Goal: Check status: Check status

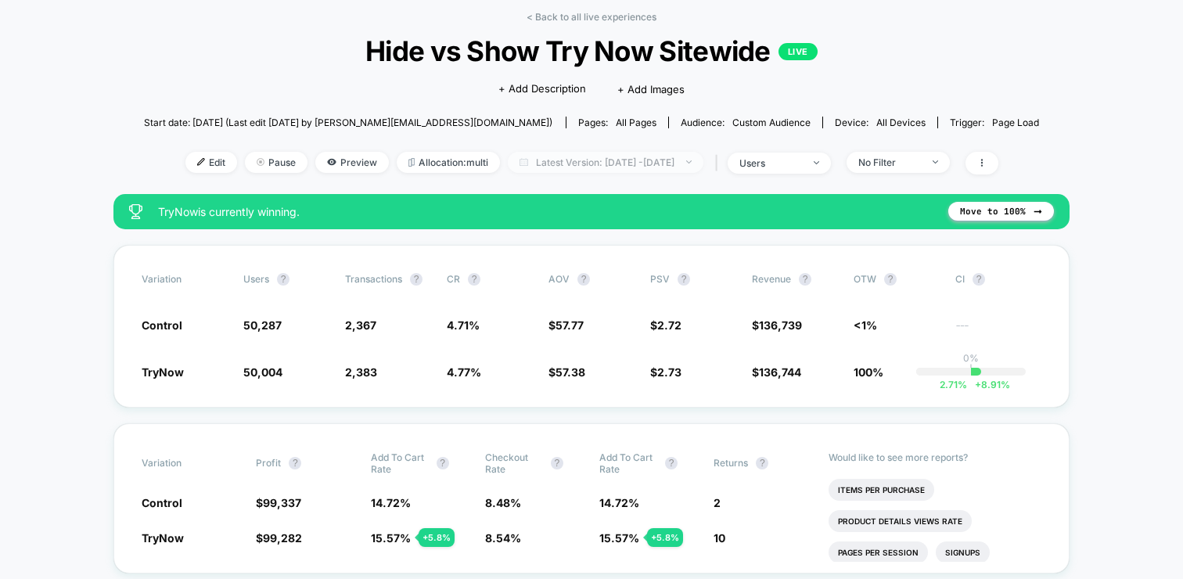
scroll to position [74, 0]
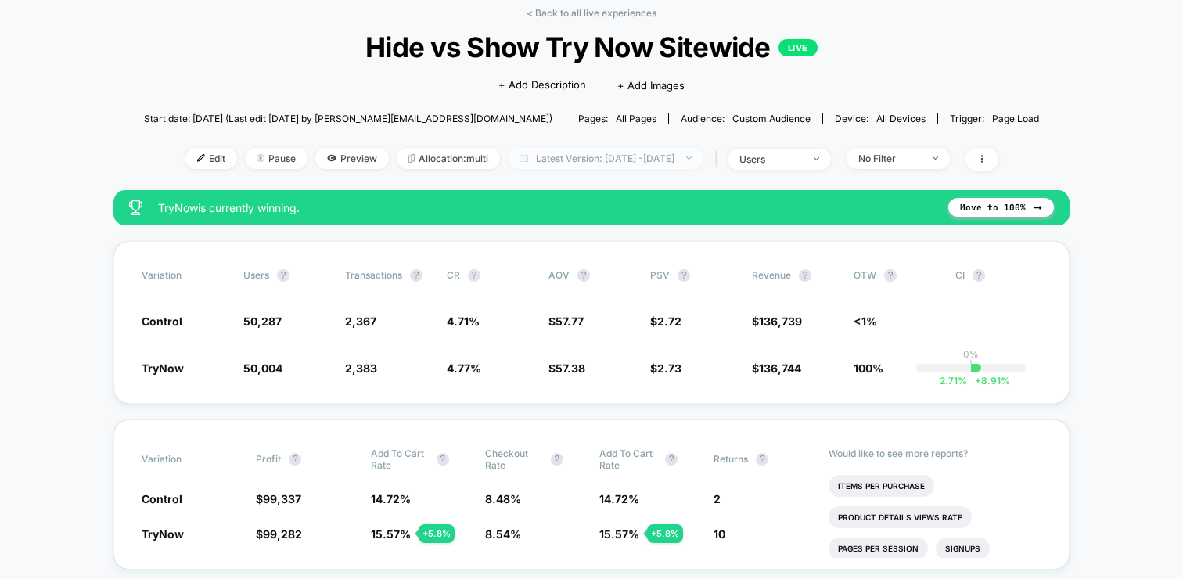
click at [608, 162] on span "Latest Version: [DATE] - [DATE]" at bounding box center [606, 158] width 196 height 21
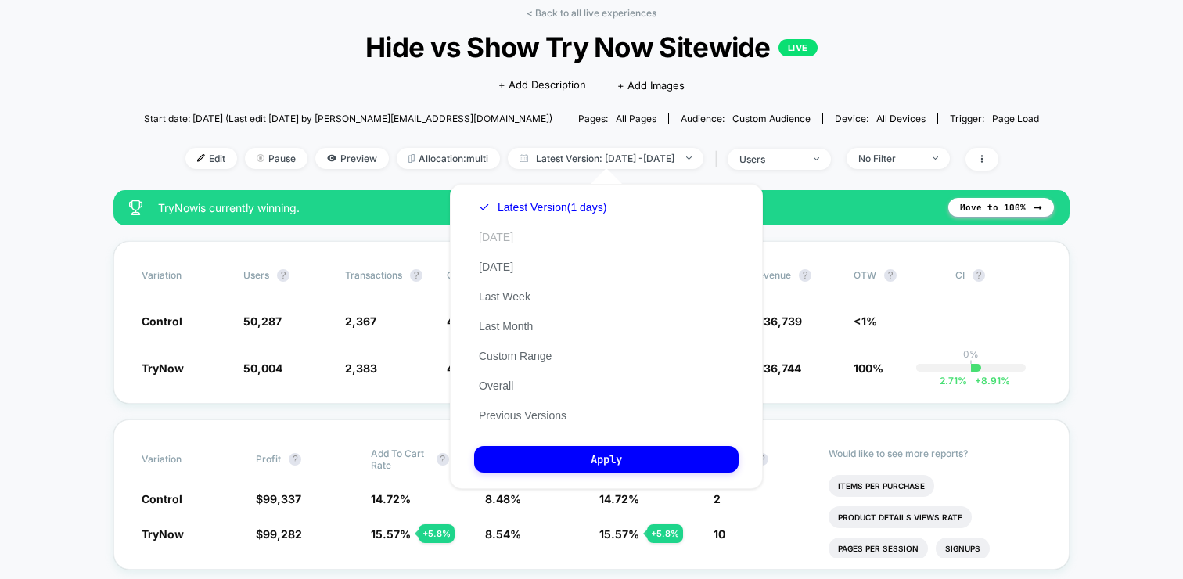
click at [493, 236] on button "[DATE]" at bounding box center [496, 237] width 44 height 14
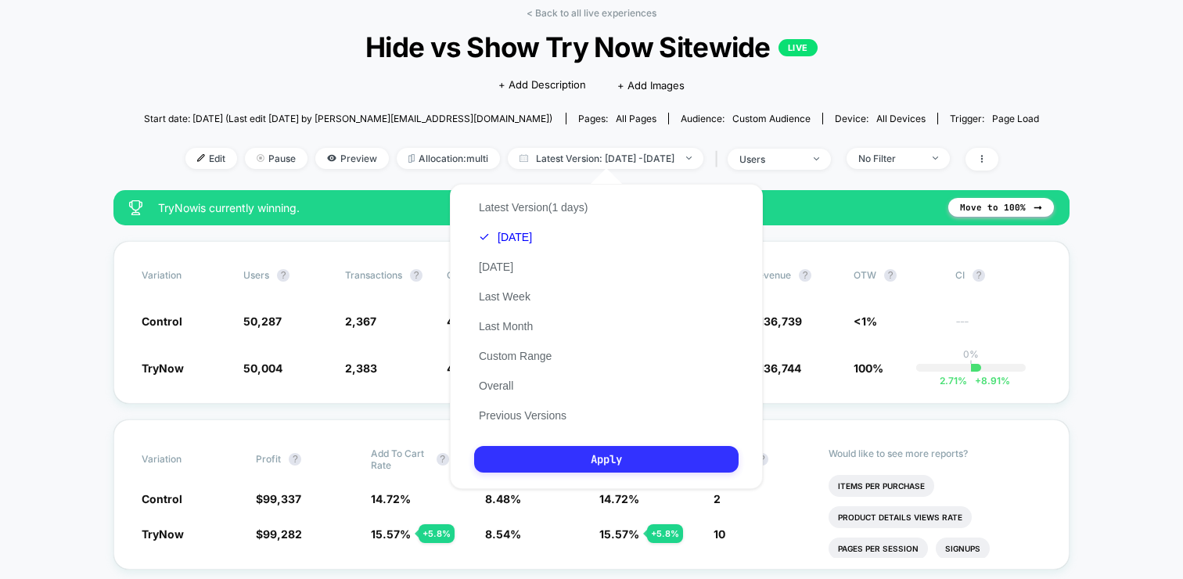
click at [609, 464] on button "Apply" at bounding box center [606, 459] width 264 height 27
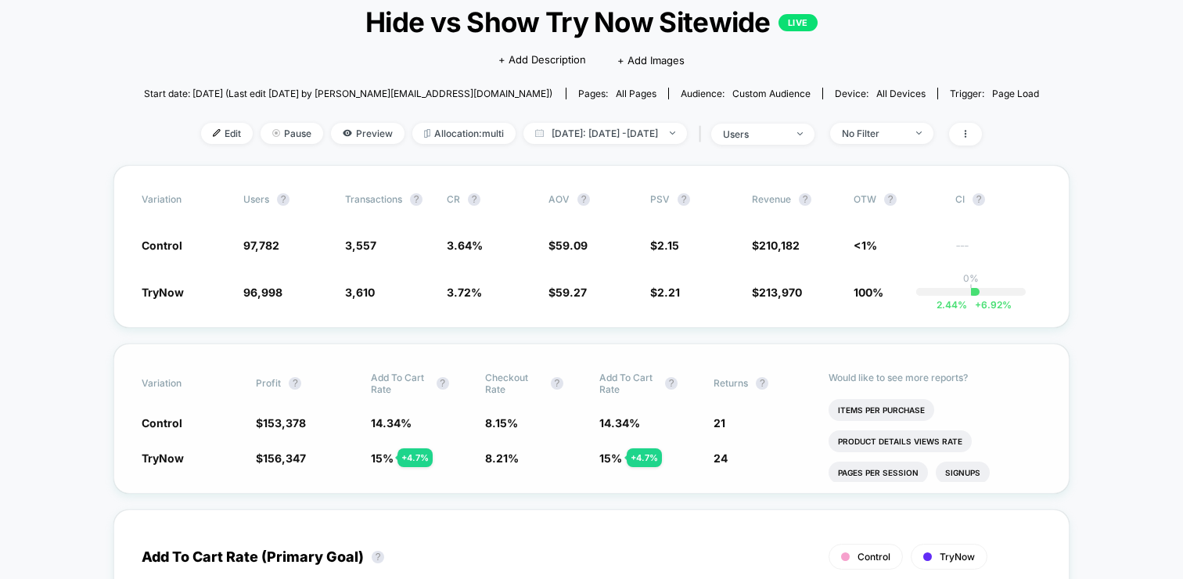
scroll to position [114, 0]
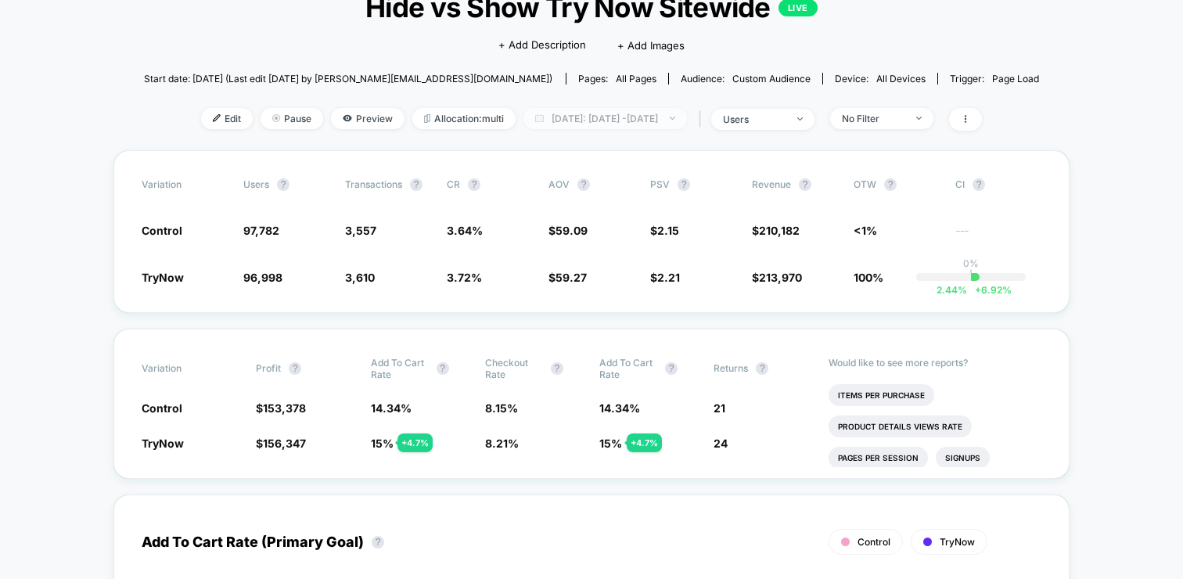
click at [598, 126] on span "[DATE]: [DATE] - [DATE]" at bounding box center [604, 118] width 163 height 21
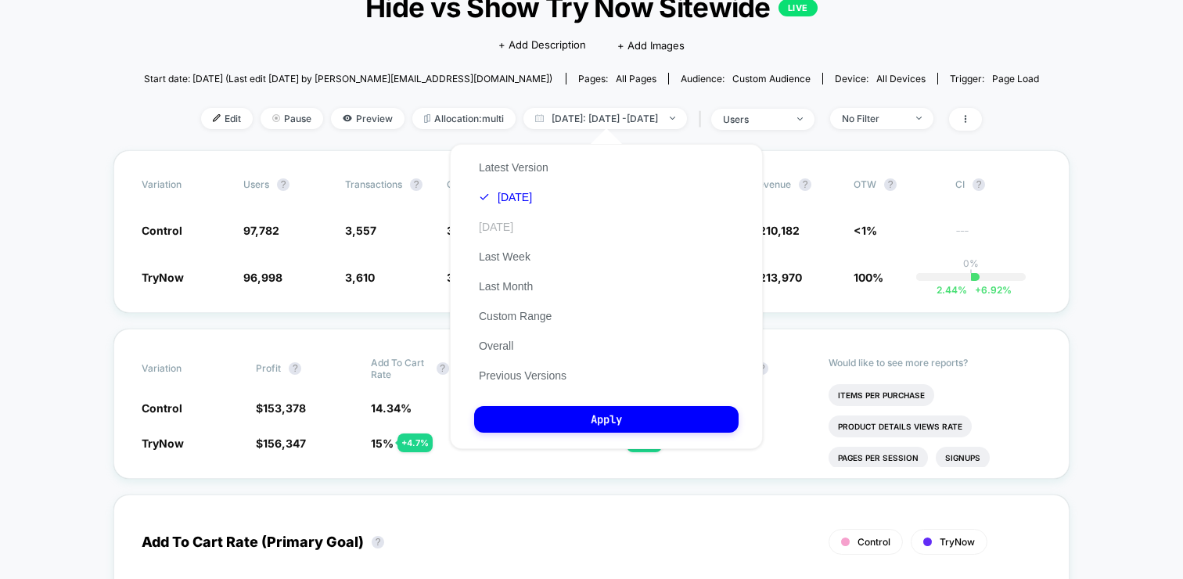
click at [505, 221] on button "[DATE]" at bounding box center [496, 227] width 44 height 14
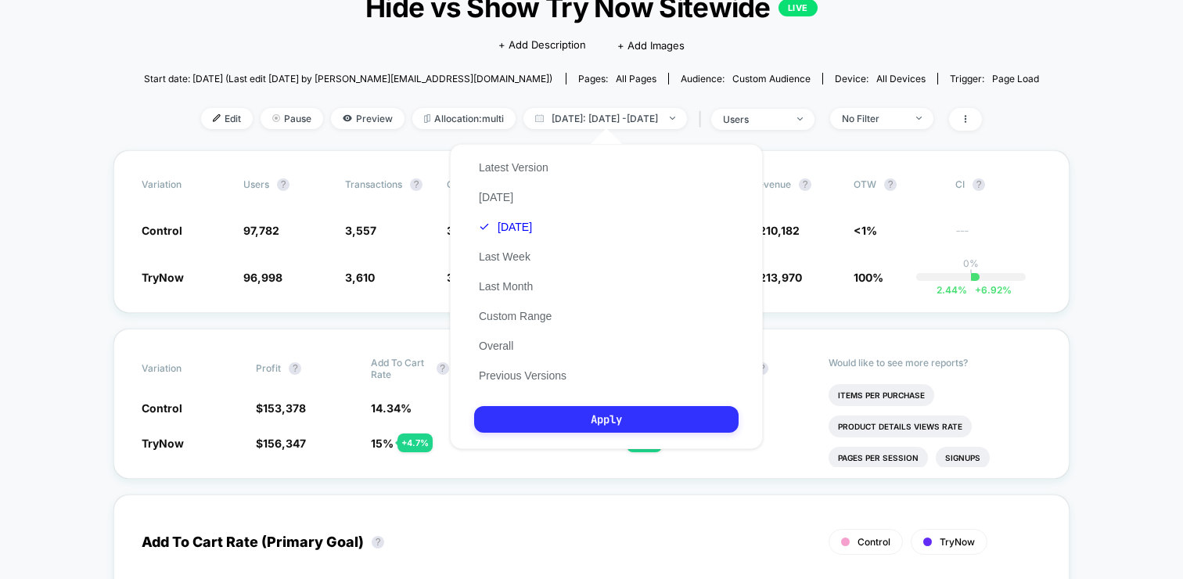
click at [558, 416] on button "Apply" at bounding box center [606, 419] width 264 height 27
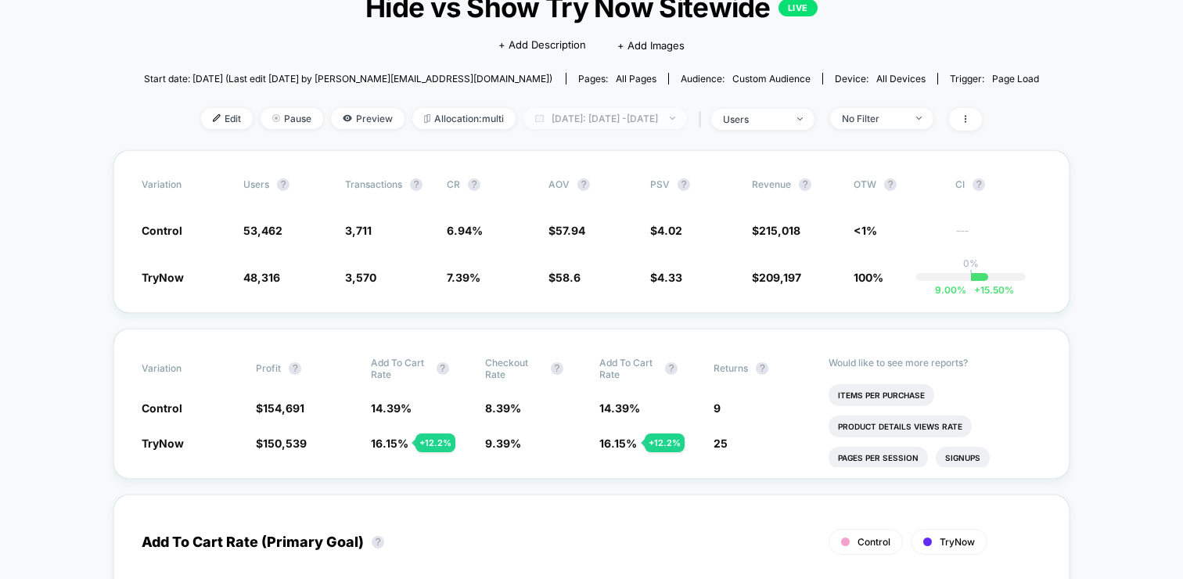
click at [606, 121] on span "[DATE]: [DATE] - [DATE]" at bounding box center [604, 118] width 163 height 21
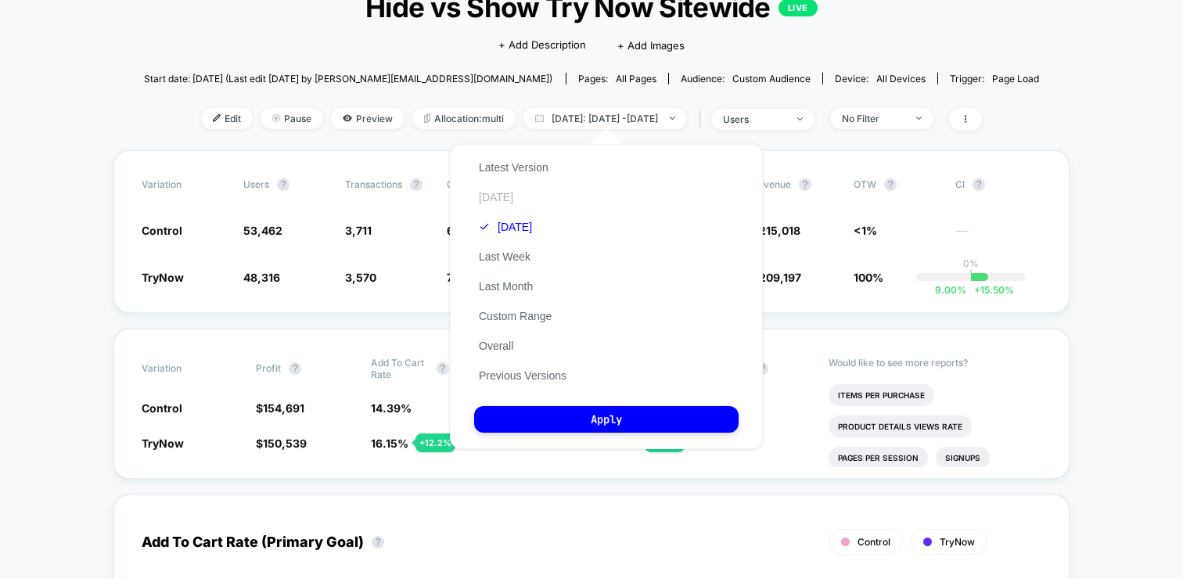
click at [488, 200] on button "[DATE]" at bounding box center [496, 197] width 44 height 14
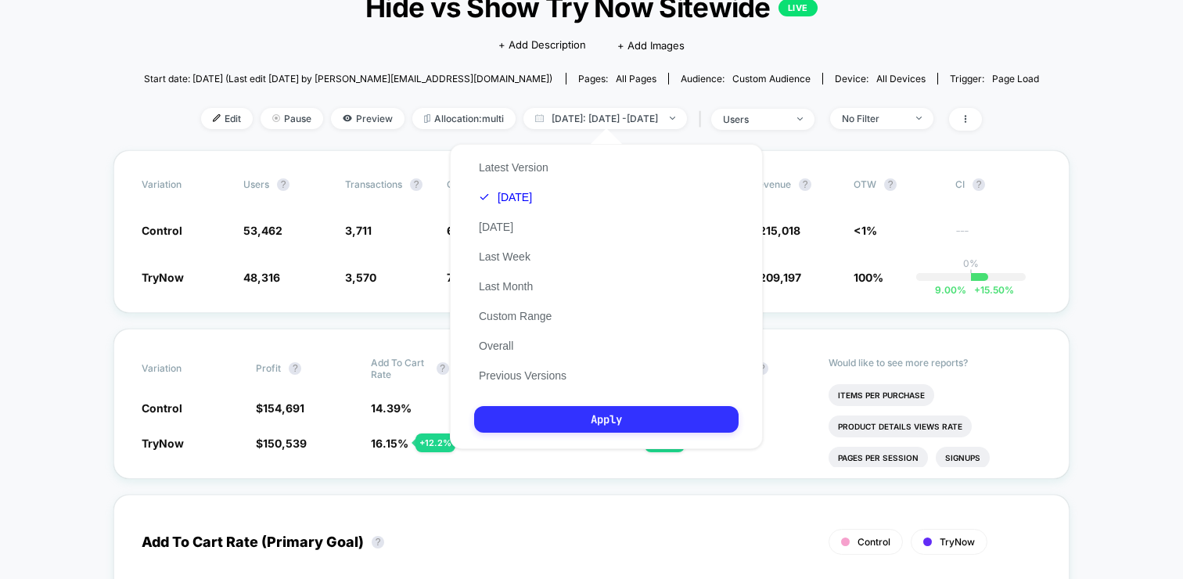
click at [553, 425] on button "Apply" at bounding box center [606, 419] width 264 height 27
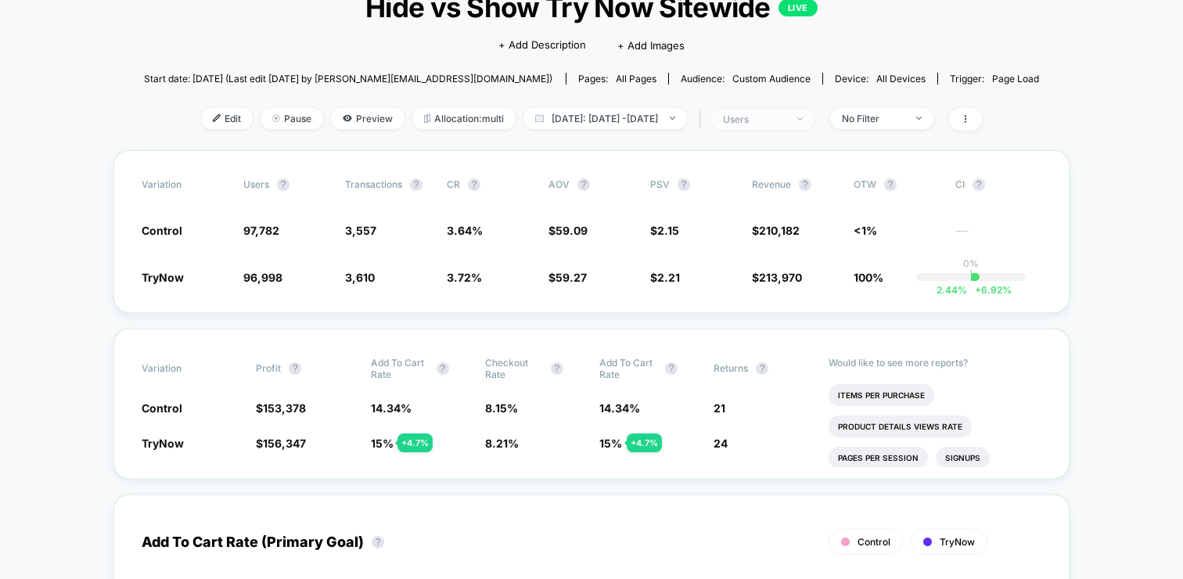
click at [785, 115] on div "users" at bounding box center [754, 119] width 63 height 12
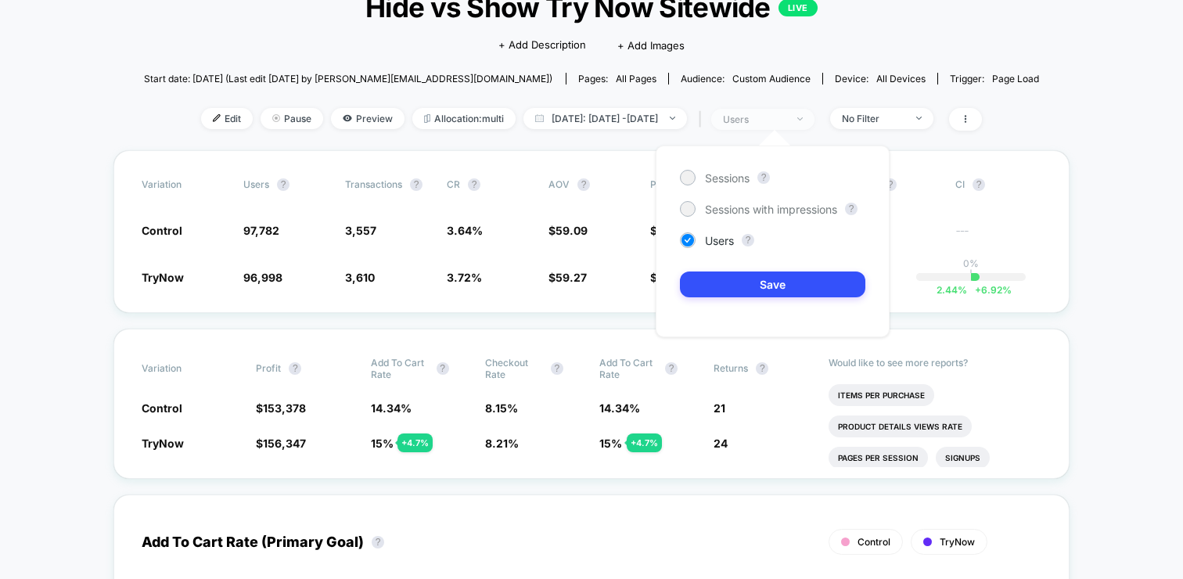
click at [785, 115] on div "users" at bounding box center [754, 119] width 63 height 12
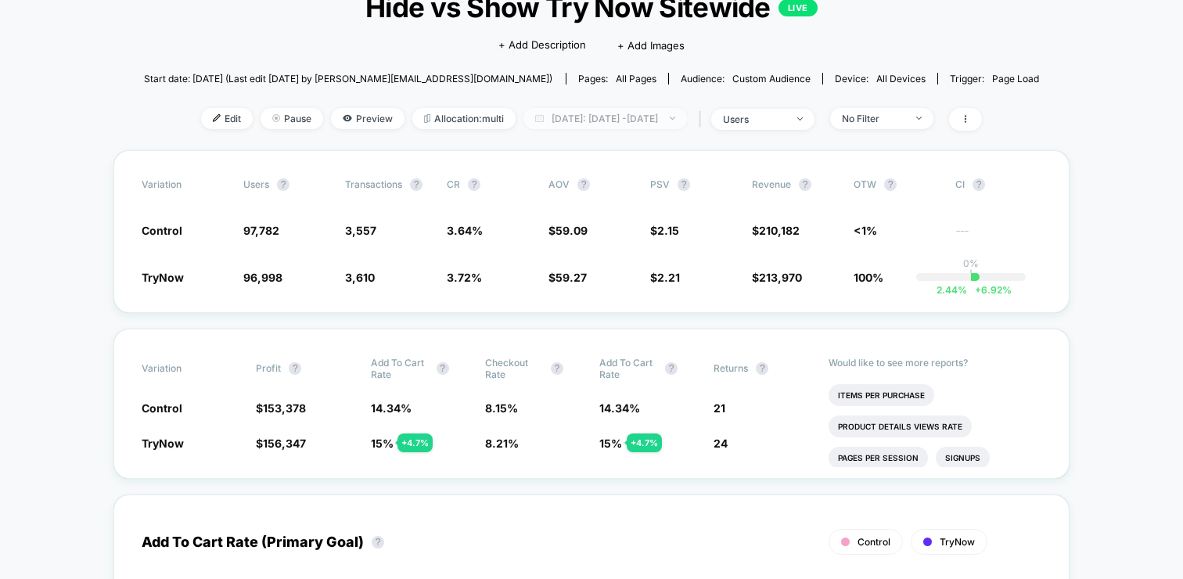
click at [630, 116] on span "[DATE]: [DATE] - [DATE]" at bounding box center [604, 118] width 163 height 21
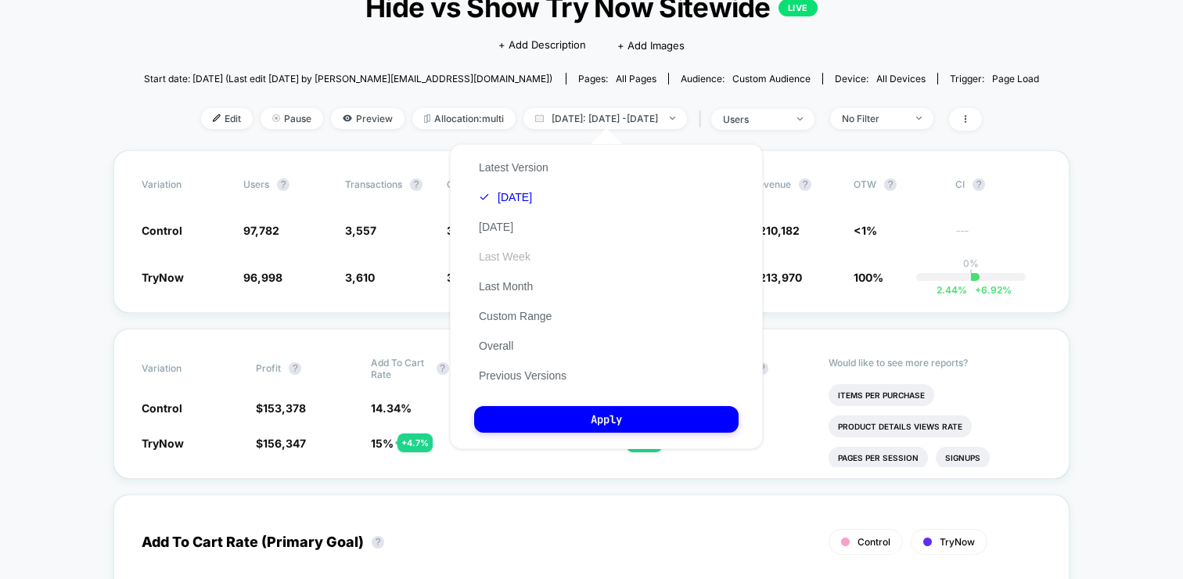
click at [504, 251] on button "Last Week" at bounding box center [504, 257] width 61 height 14
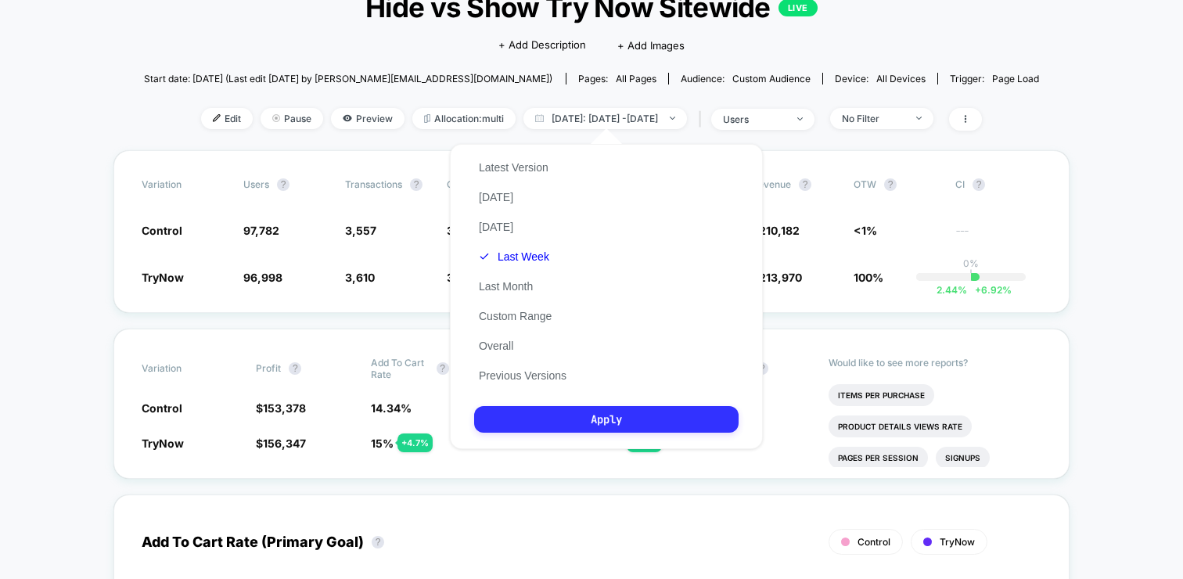
click at [536, 413] on button "Apply" at bounding box center [606, 419] width 264 height 27
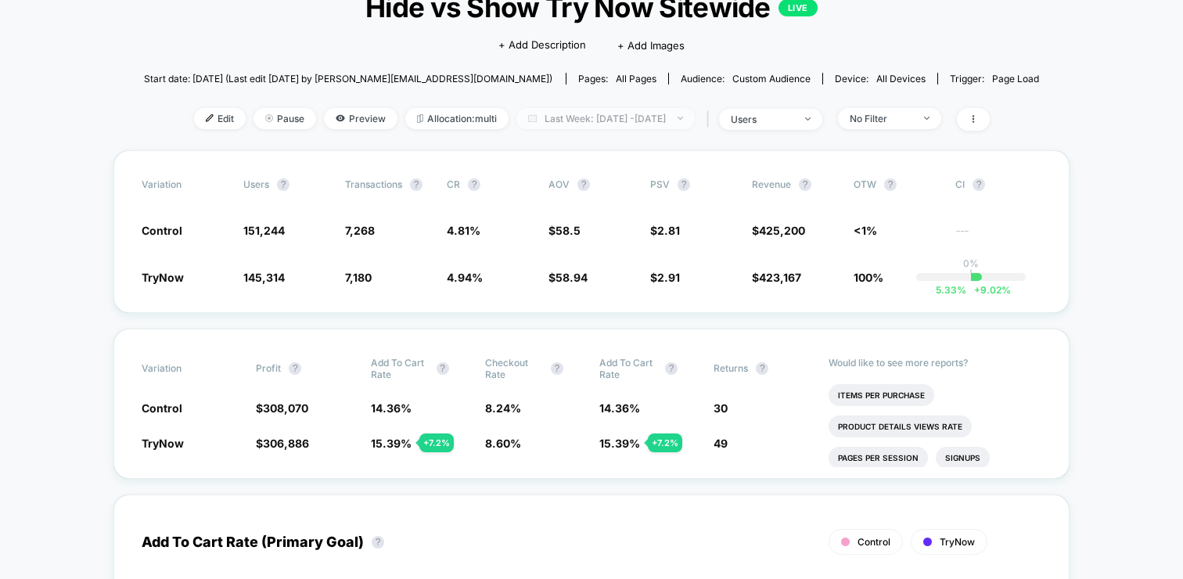
click at [633, 115] on span "Last Week: [DATE] - [DATE]" at bounding box center [605, 118] width 178 height 21
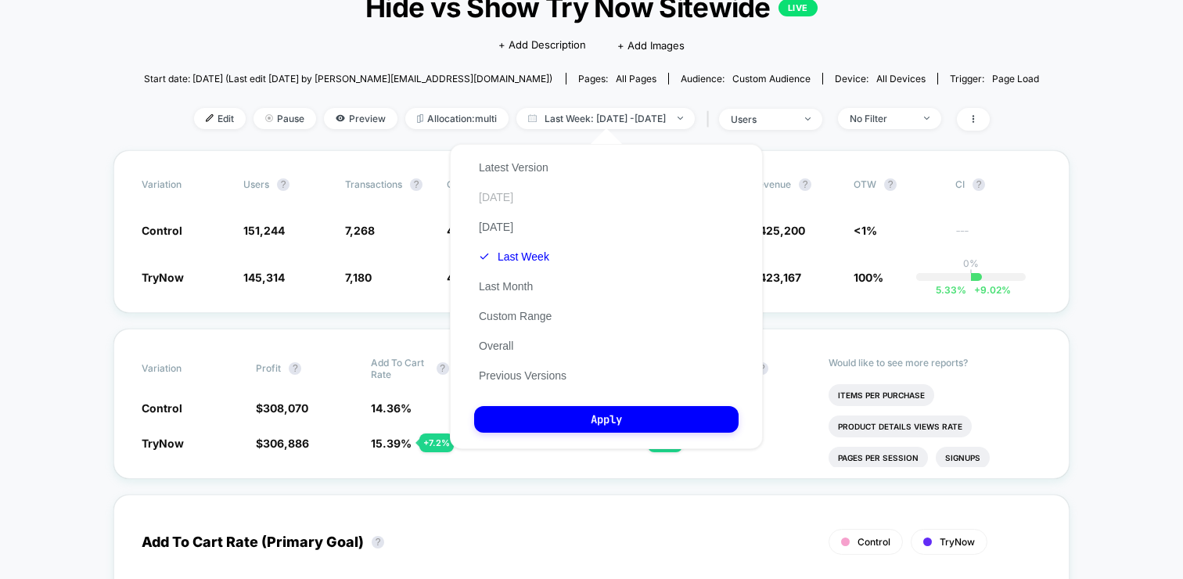
click at [488, 191] on button "[DATE]" at bounding box center [496, 197] width 44 height 14
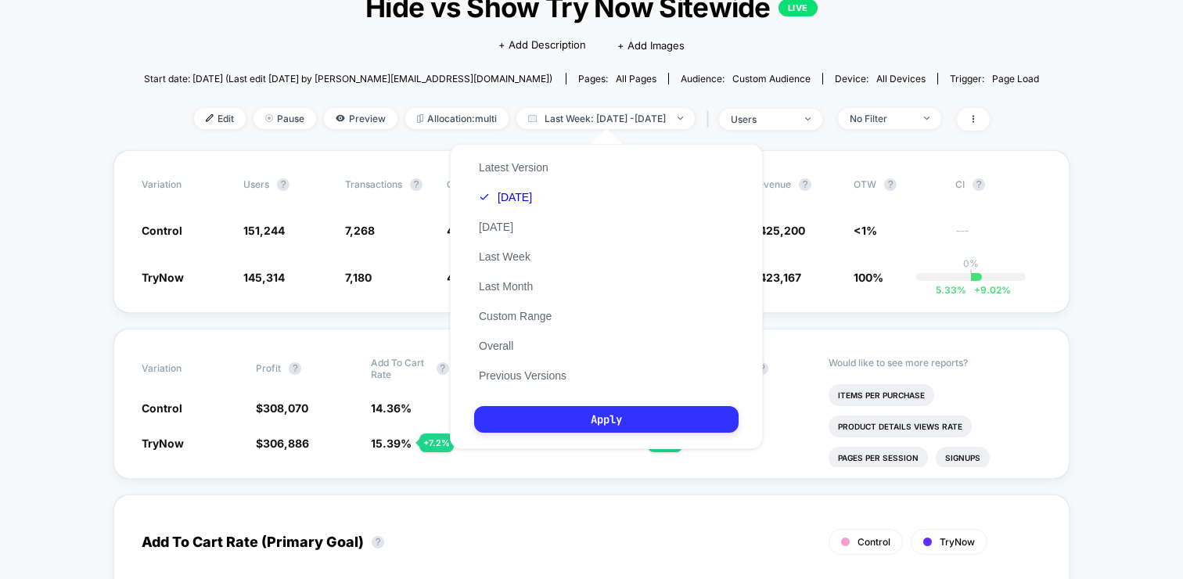
click at [554, 425] on button "Apply" at bounding box center [606, 419] width 264 height 27
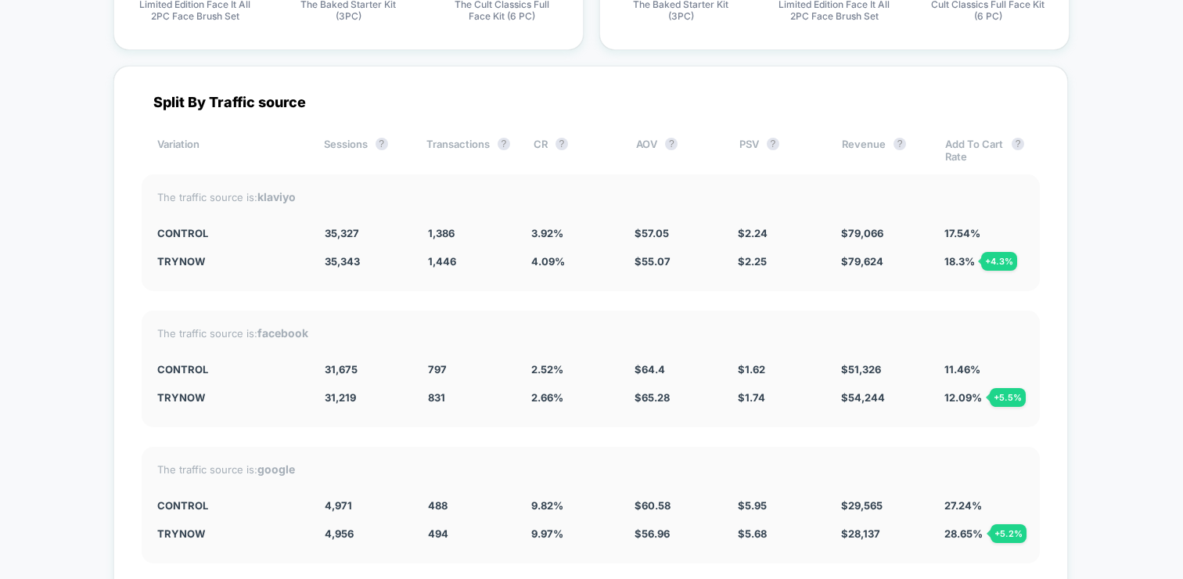
scroll to position [3985, 0]
